Goal: Download file/media

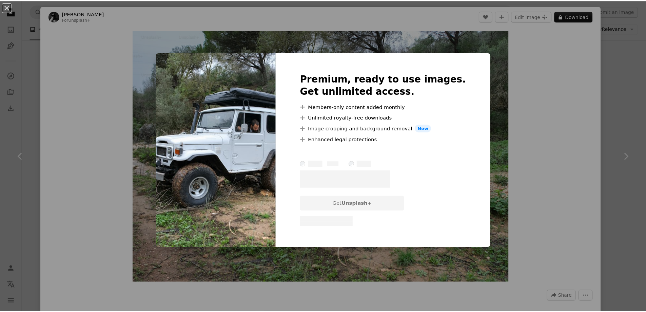
scroll to position [34, 0]
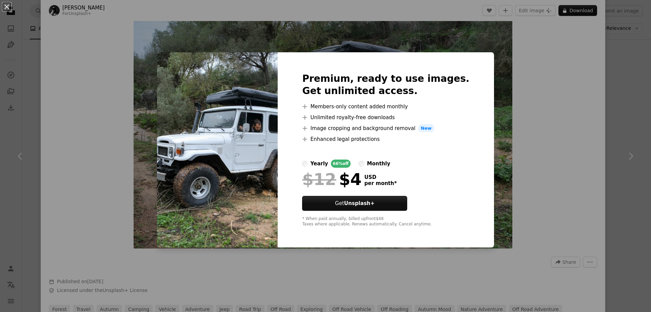
click at [463, 64] on div "Premium, ready to use images. Get unlimited access. A plus sign Members-only co…" at bounding box center [386, 149] width 216 height 195
click at [620, 86] on div "An X shape Premium, ready to use images. Get unlimited access. A plus sign Memb…" at bounding box center [325, 156] width 651 height 312
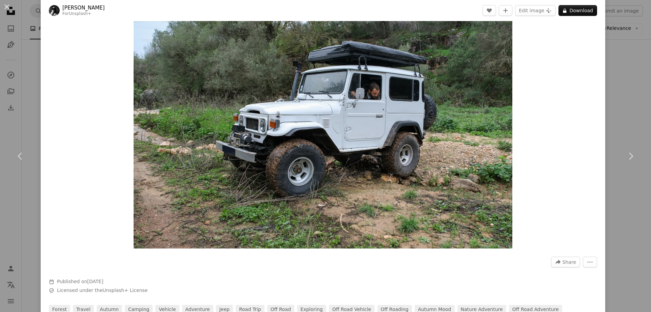
click at [622, 66] on div "An X shape Chevron left Chevron right [PERSON_NAME] For Unsplash+ A heart A plu…" at bounding box center [325, 156] width 651 height 312
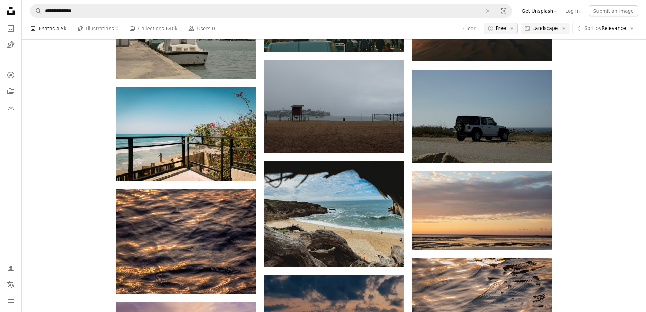
click at [515, 26] on icon "Arrow down" at bounding box center [512, 28] width 6 height 6
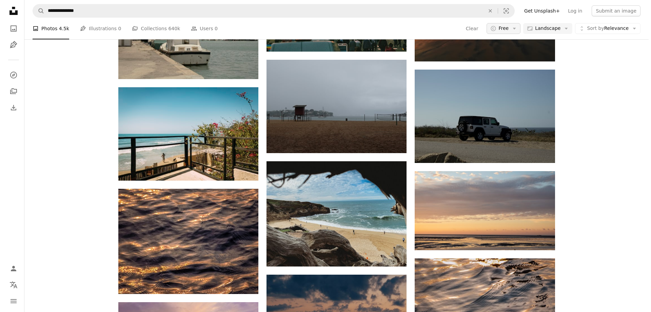
scroll to position [3756, 0]
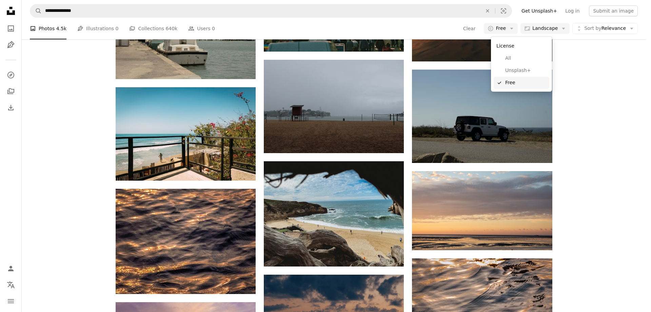
click at [513, 82] on span "Free" at bounding box center [525, 82] width 41 height 7
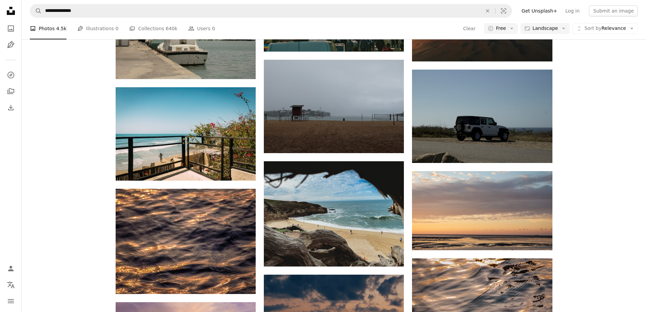
scroll to position [6605, 0]
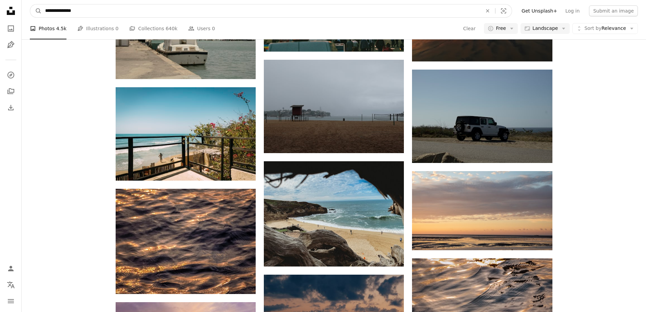
drag, startPoint x: 101, startPoint y: 10, endPoint x: 17, endPoint y: 10, distance: 84.5
click at [17, 10] on div "**********" at bounding box center [323, 212] width 646 height 7937
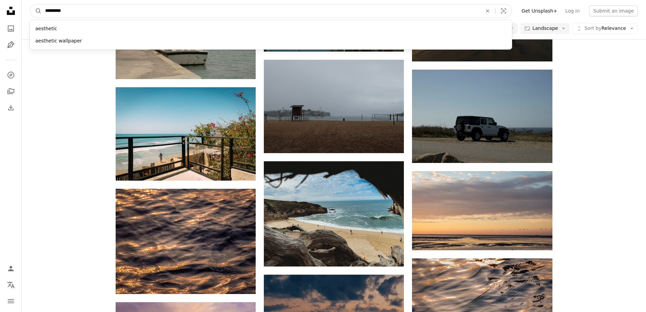
type input "*********"
click at [30, 4] on button "A magnifying glass" at bounding box center [36, 10] width 12 height 13
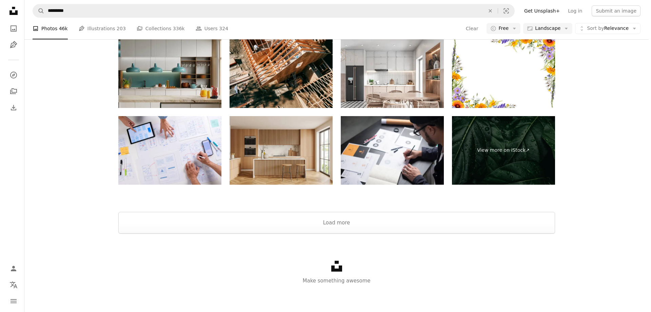
scroll to position [68, 0]
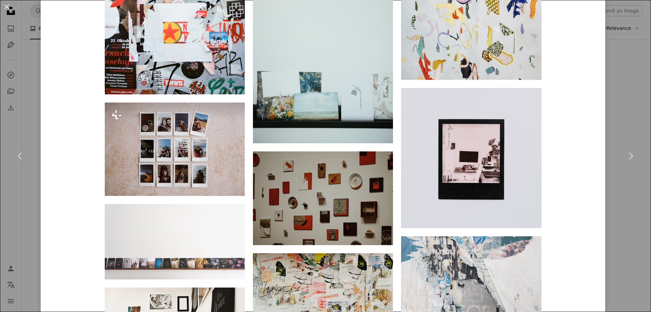
scroll to position [1187, 0]
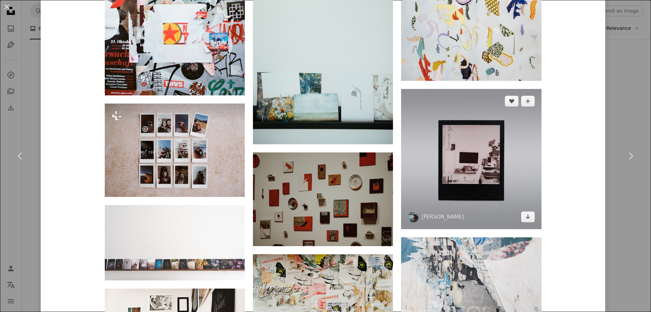
click at [494, 165] on img at bounding box center [471, 159] width 140 height 140
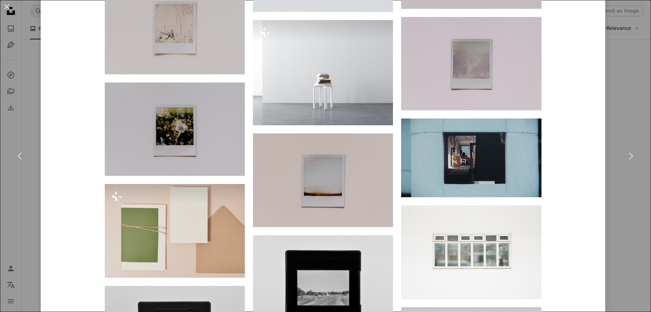
scroll to position [893, 0]
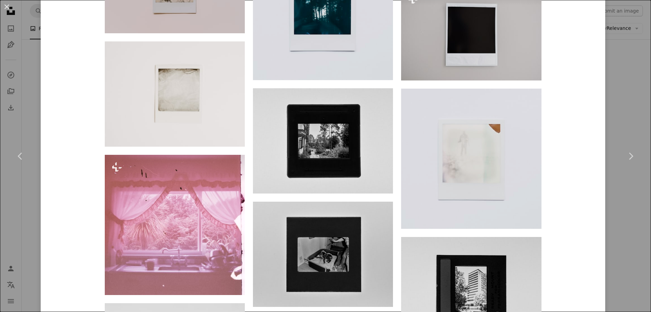
drag, startPoint x: 647, startPoint y: 33, endPoint x: 649, endPoint y: -2, distance: 34.7
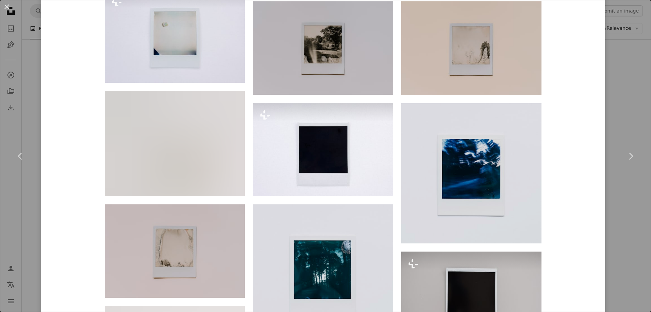
scroll to position [738, 0]
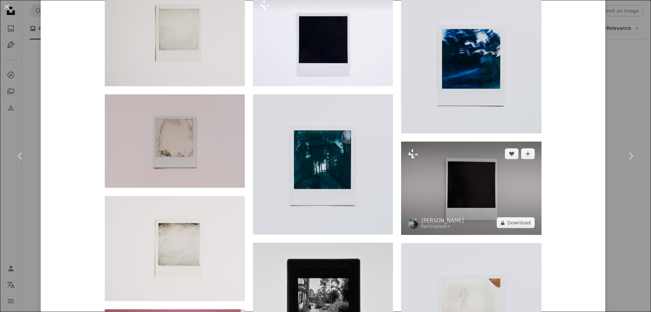
click at [493, 167] on img at bounding box center [471, 187] width 140 height 93
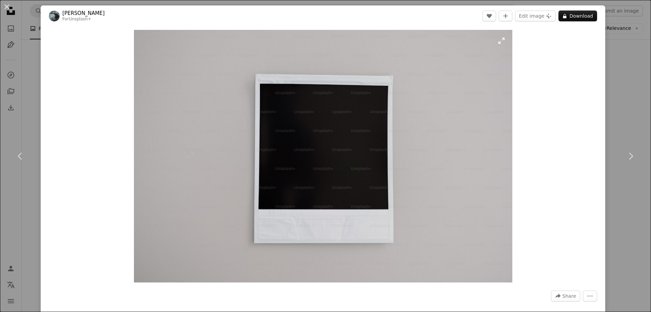
click at [260, 163] on img "Zoom in on this image" at bounding box center [323, 156] width 379 height 252
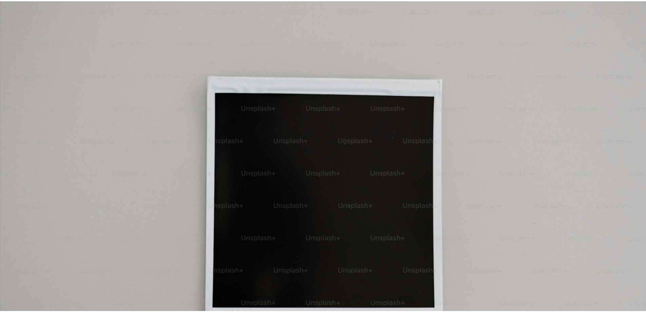
scroll to position [58, 0]
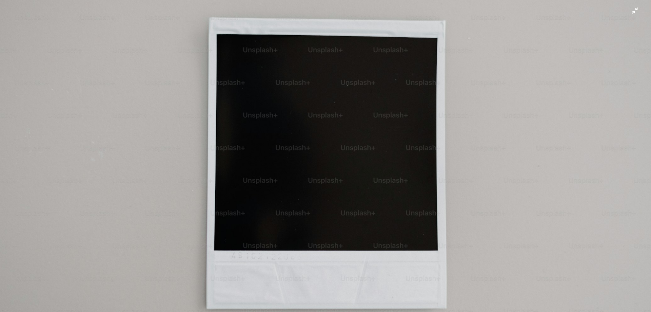
click at [456, 159] on img "Zoom out on this image" at bounding box center [326, 159] width 652 height 434
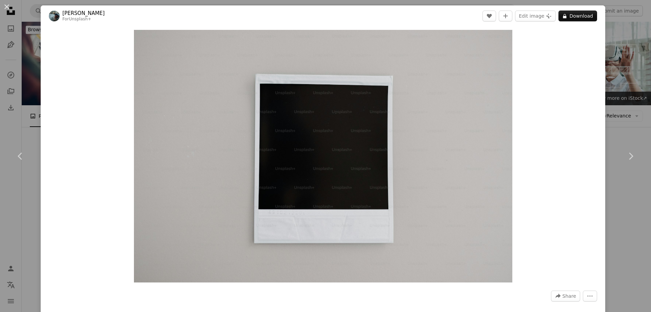
click at [618, 77] on div "An X shape Chevron left Chevron right [PERSON_NAME] For Unsplash+ A heart A plu…" at bounding box center [325, 156] width 651 height 312
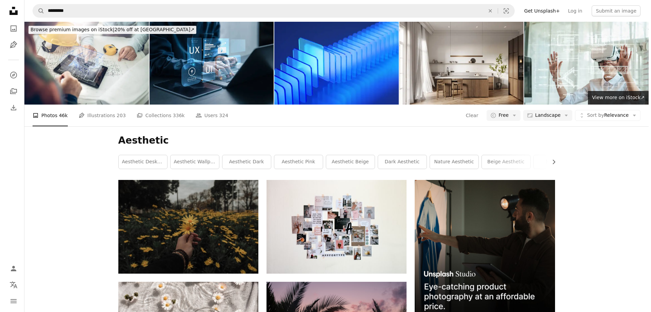
scroll to position [102, 0]
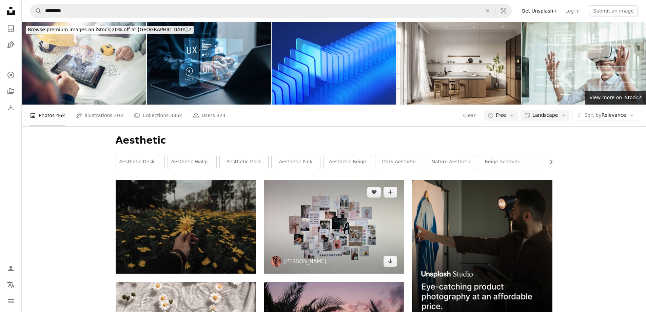
click at [350, 180] on img at bounding box center [334, 226] width 140 height 93
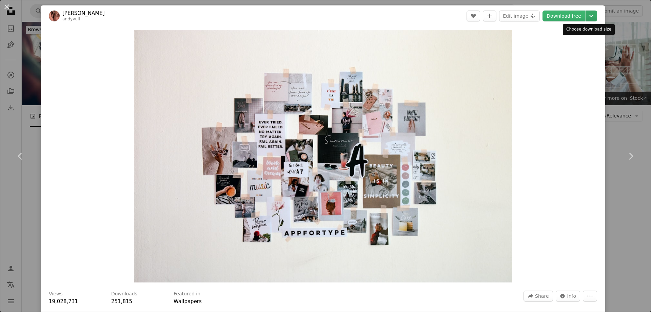
click at [586, 16] on icon "Chevron down" at bounding box center [591, 16] width 11 height 8
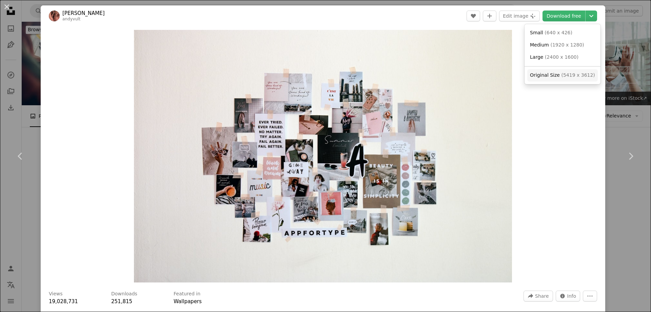
click at [553, 73] on span "Original Size" at bounding box center [545, 74] width 30 height 5
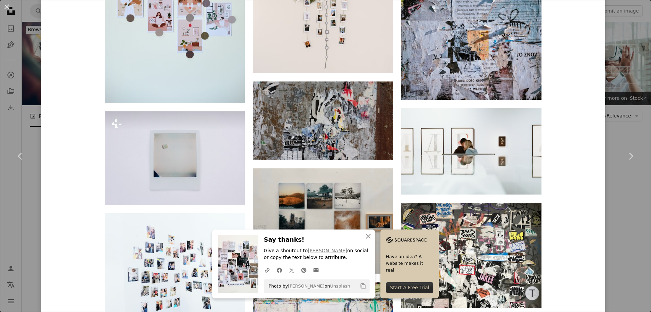
scroll to position [644, 0]
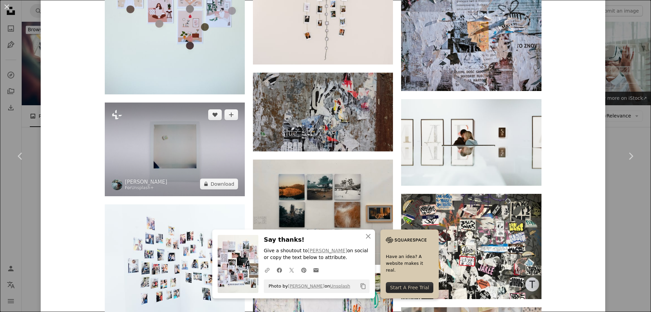
click at [187, 124] on img at bounding box center [175, 148] width 140 height 93
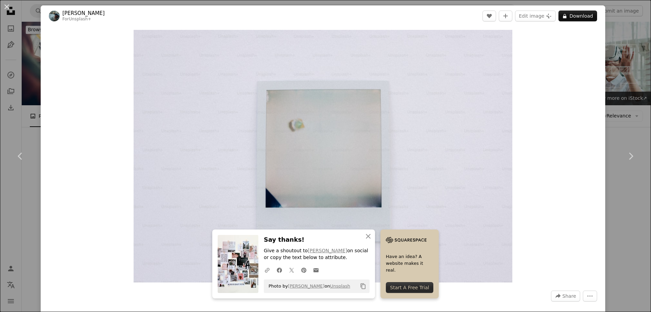
click at [634, 99] on div "An X shape Chevron left Chevron right An X shape Close Say thanks! Give a shout…" at bounding box center [325, 156] width 651 height 312
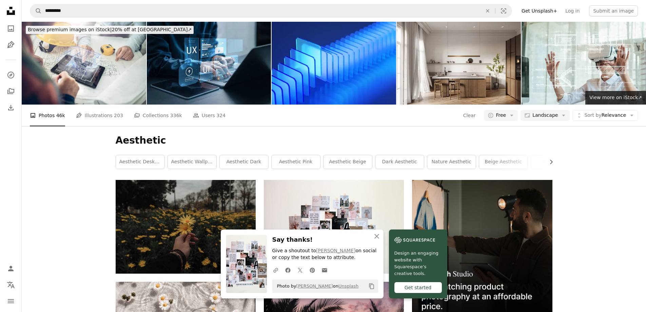
scroll to position [305, 0]
click at [376, 235] on icon "An X shape" at bounding box center [377, 236] width 8 height 8
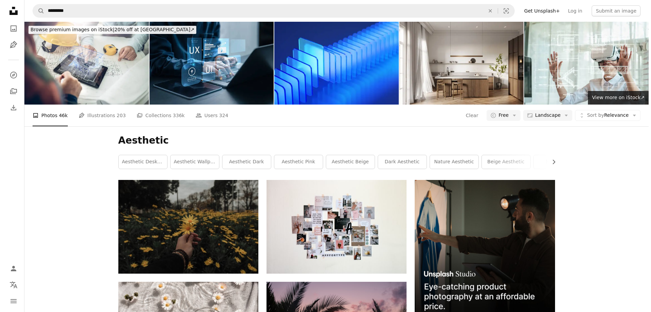
scroll to position [795, 0]
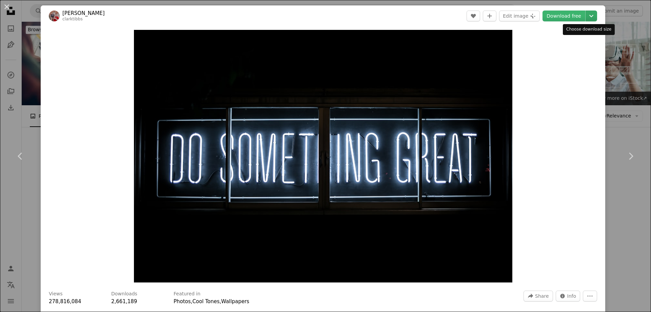
click at [588, 16] on icon "Chevron down" at bounding box center [591, 16] width 11 height 8
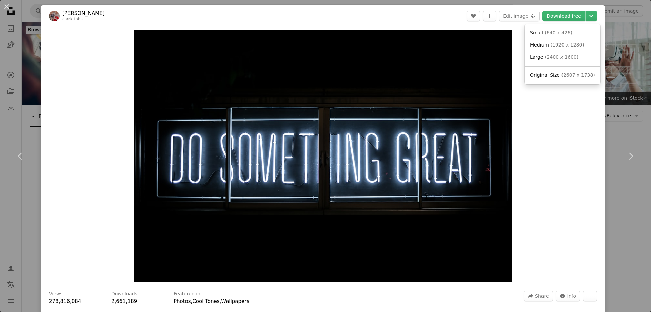
click at [626, 123] on dialog "An X shape Chevron left Chevron right [PERSON_NAME] clarktibbs A heart A plus s…" at bounding box center [325, 156] width 651 height 312
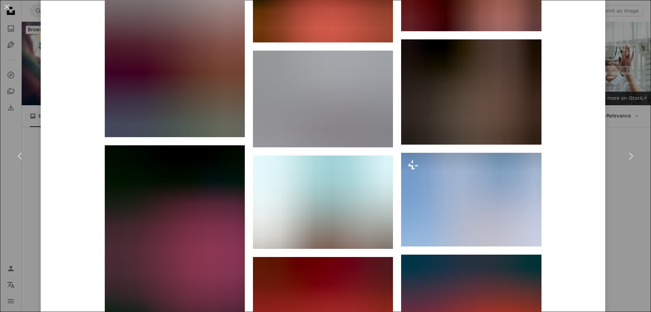
scroll to position [1357, 0]
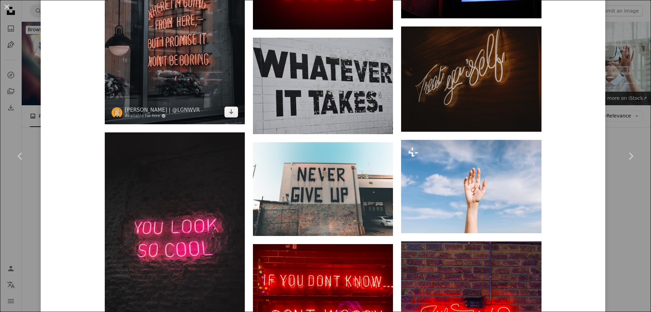
click at [199, 52] on img at bounding box center [175, 19] width 140 height 210
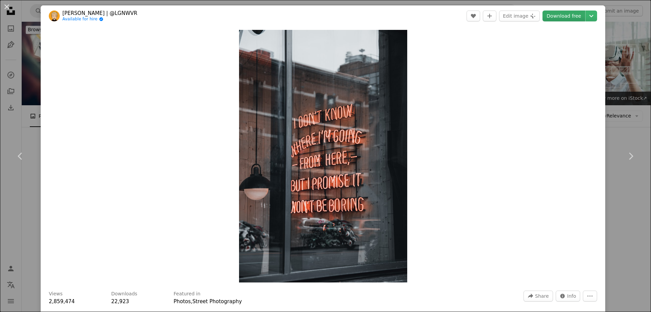
click at [580, 15] on link "Download free" at bounding box center [564, 16] width 43 height 11
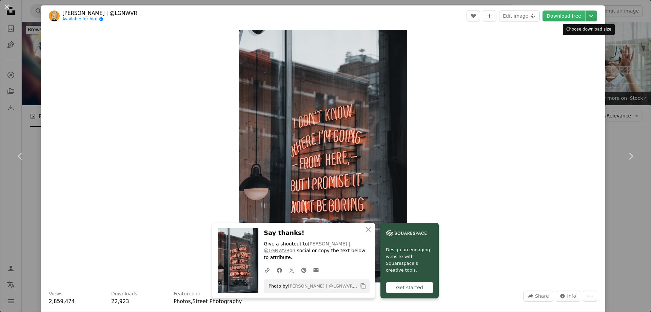
click at [589, 15] on icon "Choose download size" at bounding box center [591, 16] width 4 height 2
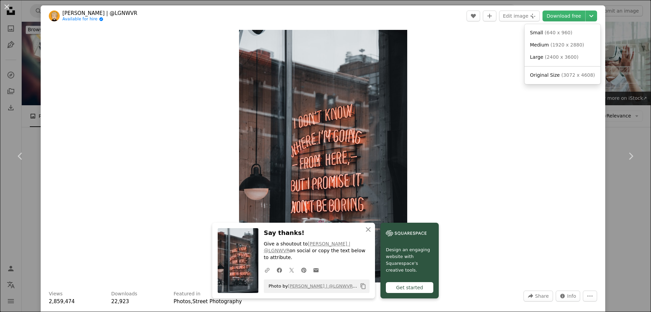
click at [621, 78] on dialog "An X shape Chevron left Chevron right An X shape Close Say thanks! Give a shout…" at bounding box center [325, 156] width 651 height 312
click at [614, 89] on div "An X shape Chevron left Chevron right An X shape Close Say thanks! Give a shout…" at bounding box center [325, 156] width 651 height 312
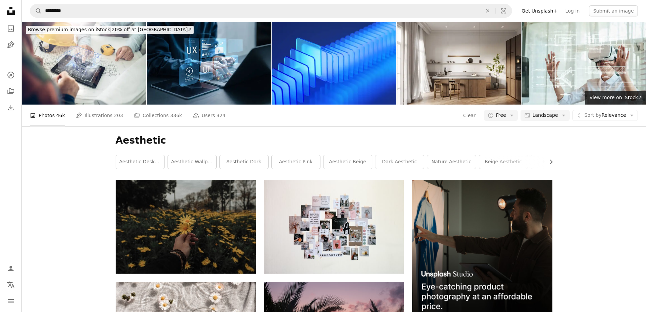
scroll to position [1778, 0]
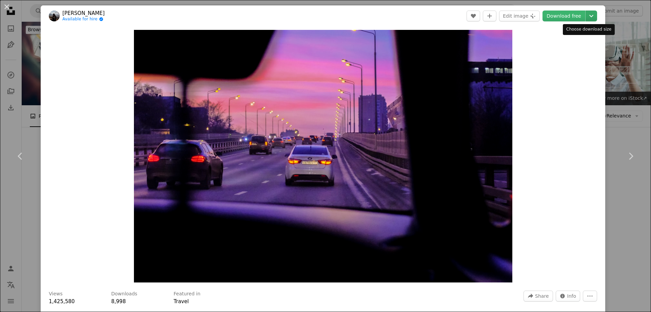
click at [588, 14] on icon "Chevron down" at bounding box center [591, 16] width 11 height 8
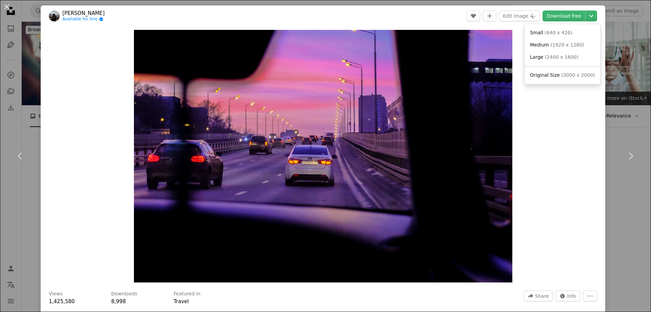
click at [613, 81] on dialog "An X shape Chevron left Chevron right [PERSON_NAME] Available for hire A checkm…" at bounding box center [325, 156] width 651 height 312
click at [612, 95] on div "An X shape Chevron left Chevron right [PERSON_NAME] Available for hire A checkm…" at bounding box center [325, 156] width 651 height 312
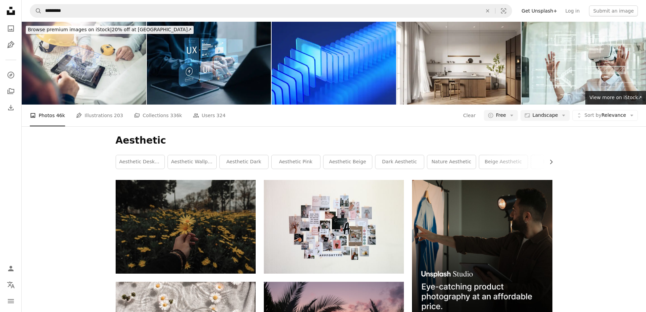
scroll to position [2660, 0]
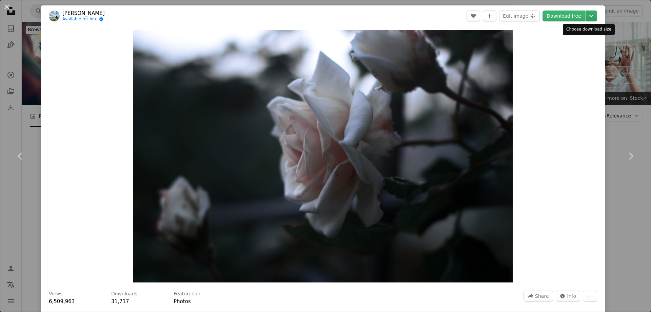
click at [589, 15] on icon "Choose download size" at bounding box center [591, 16] width 4 height 2
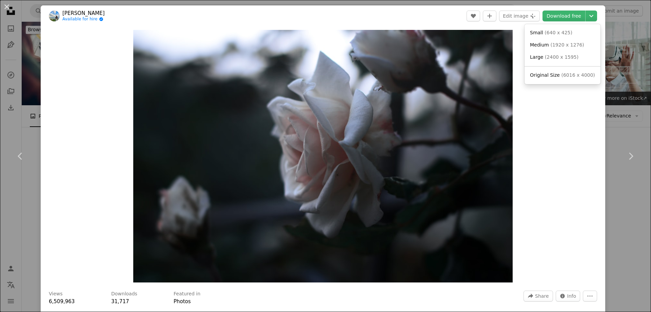
click at [611, 80] on dialog "An X shape Chevron left Chevron right [PERSON_NAME] Available for hire A checkm…" at bounding box center [325, 156] width 651 height 312
click at [612, 94] on div "An X shape Chevron left Chevron right [PERSON_NAME] Available for hire A checkm…" at bounding box center [325, 156] width 651 height 312
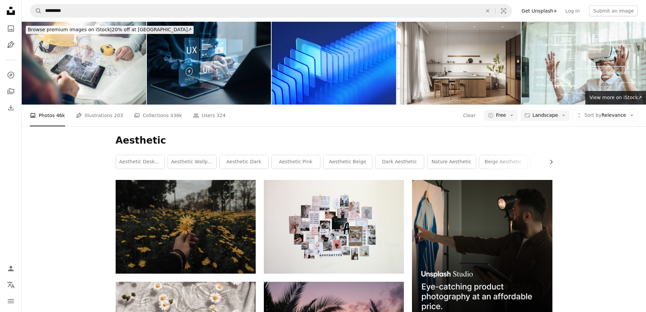
scroll to position [3881, 0]
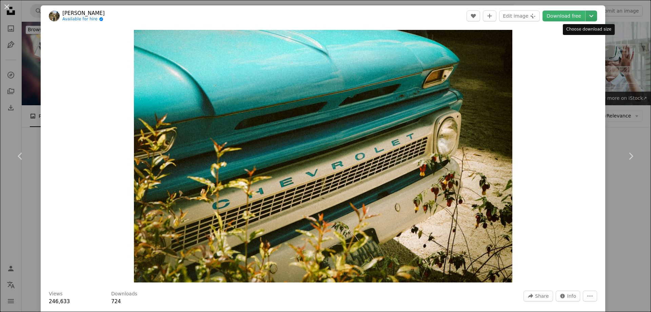
click at [587, 14] on icon "Chevron down" at bounding box center [591, 16] width 11 height 8
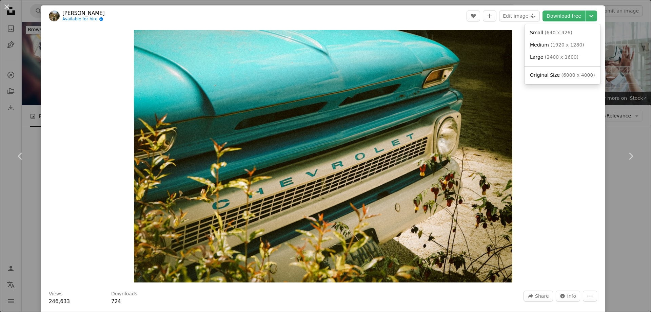
click at [610, 82] on dialog "An X shape Chevron left Chevron right [PERSON_NAME] Available for hire A checkm…" at bounding box center [325, 156] width 651 height 312
click at [616, 87] on div "An X shape Chevron left Chevron right [PERSON_NAME] Available for hire A checkm…" at bounding box center [325, 156] width 651 height 312
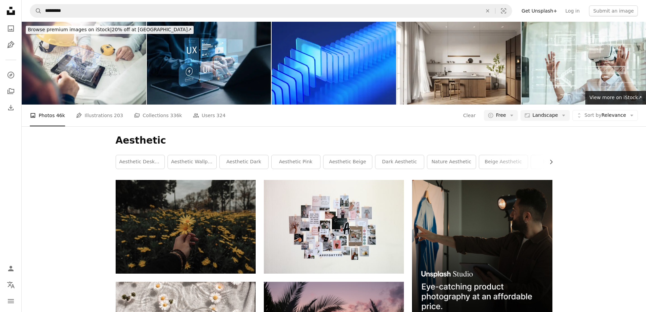
scroll to position [5441, 0]
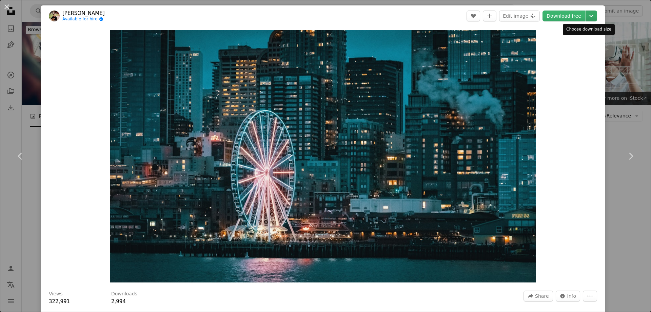
click at [590, 16] on icon "Chevron down" at bounding box center [591, 16] width 11 height 8
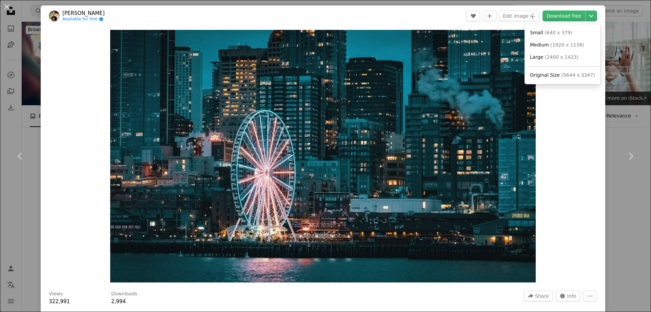
click at [612, 79] on dialog "An X shape Chevron left Chevron right [PERSON_NAME] Available for hire A checkm…" at bounding box center [325, 156] width 651 height 312
click at [620, 90] on div "An X shape Chevron left Chevron right [PERSON_NAME] Available for hire A checkm…" at bounding box center [325, 156] width 651 height 312
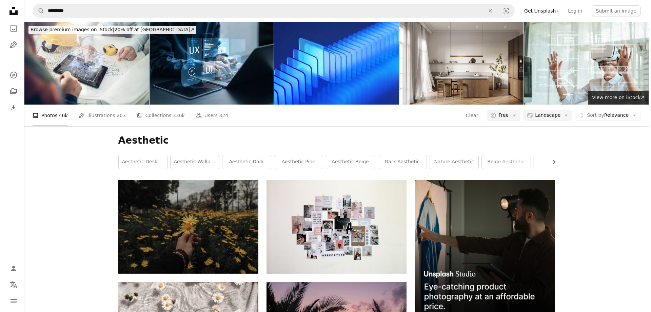
scroll to position [7171, 0]
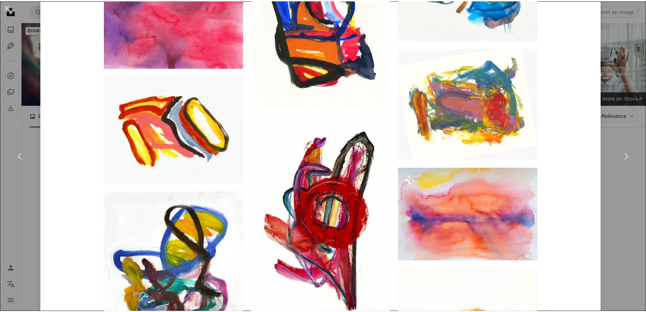
scroll to position [1221, 0]
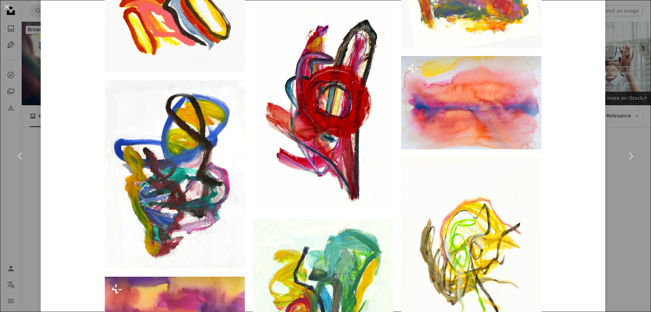
click at [582, 111] on div "Fons Heijnsbroek heijnsbroek_abstract_art A heart A plus sign Edit image Plus s…" at bounding box center [323, 129] width 565 height 2690
click at [613, 114] on div "An X shape Chevron left Chevron right Fons Heijnsbroek heijnsbroek_abstract_art…" at bounding box center [325, 156] width 651 height 312
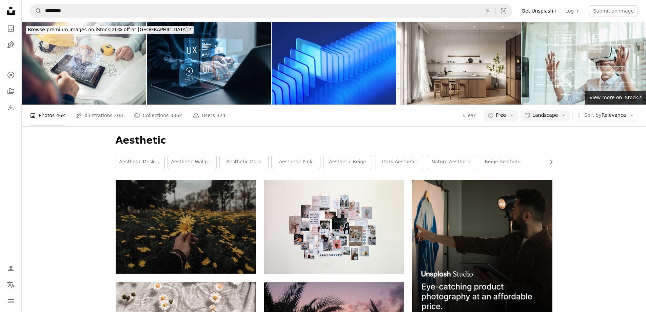
scroll to position [10326, 0]
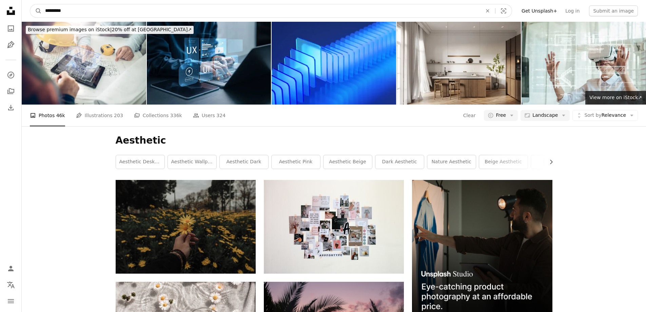
click at [106, 14] on input "*********" at bounding box center [261, 10] width 439 height 13
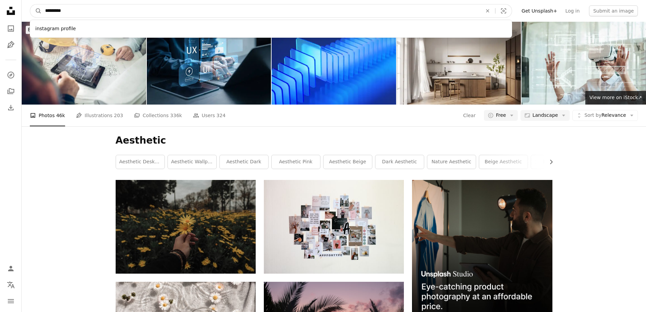
type input "*********"
click at [30, 4] on button "A magnifying glass" at bounding box center [36, 10] width 12 height 13
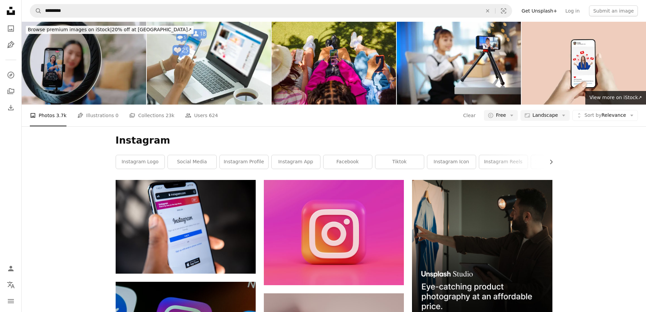
scroll to position [1051, 0]
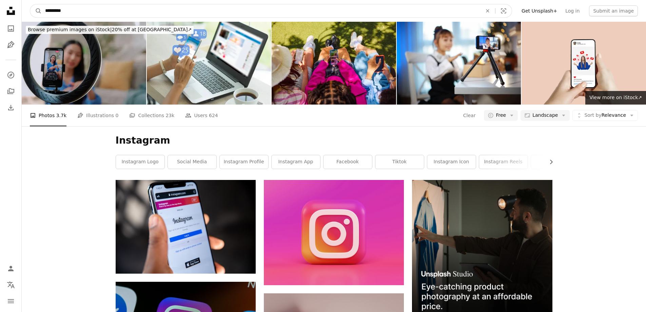
click at [101, 17] on input "*********" at bounding box center [261, 10] width 439 height 13
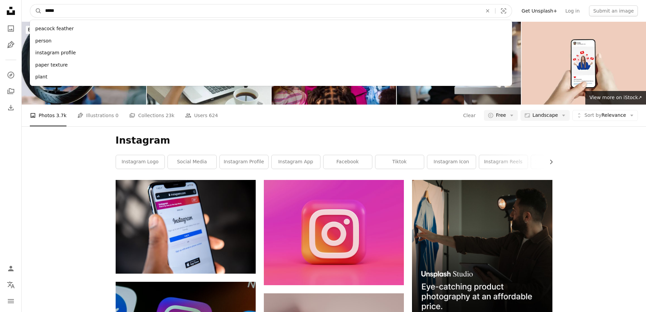
type input "******"
click button "A magnifying glass" at bounding box center [36, 10] width 12 height 13
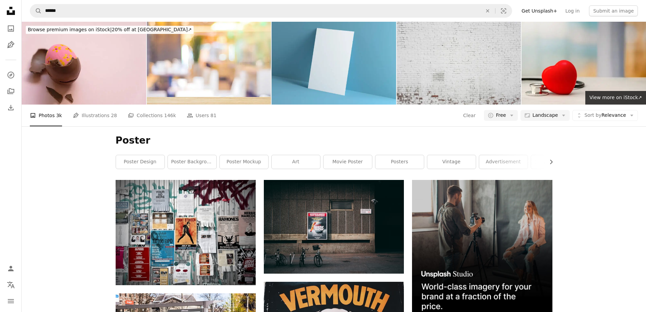
scroll to position [984, 0]
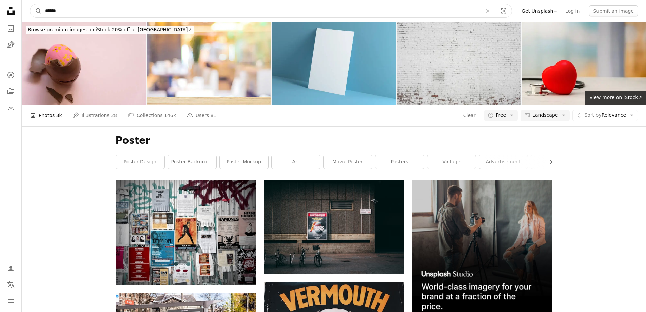
click at [90, 6] on input "******" at bounding box center [261, 10] width 439 height 13
type input "*"
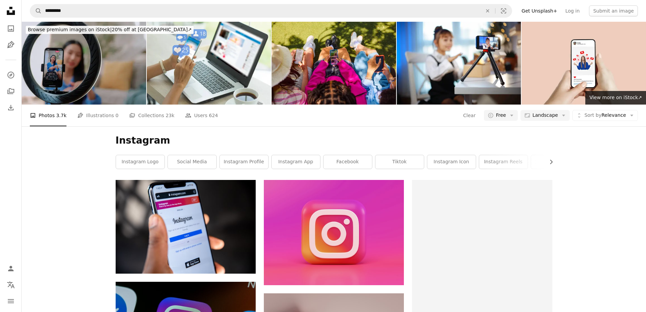
click at [7, 8] on icon "Unsplash logo Unsplash Home" at bounding box center [11, 11] width 14 height 14
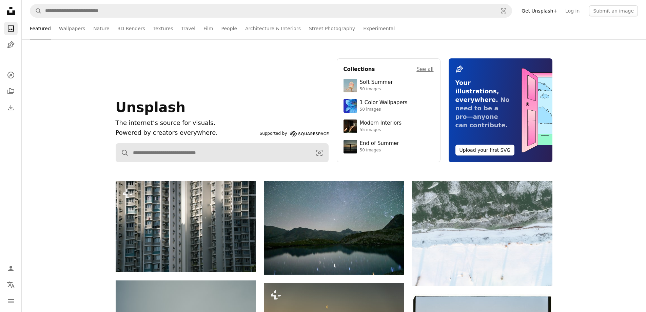
scroll to position [984, 0]
click at [8, 301] on icon "Menu" at bounding box center [11, 301] width 6 height 4
